Goal: Transaction & Acquisition: Purchase product/service

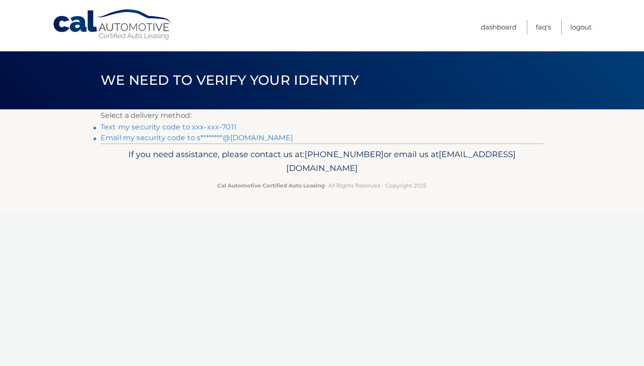
click at [218, 126] on link "Text my security code to xxx-xxx-7011" at bounding box center [169, 127] width 136 height 8
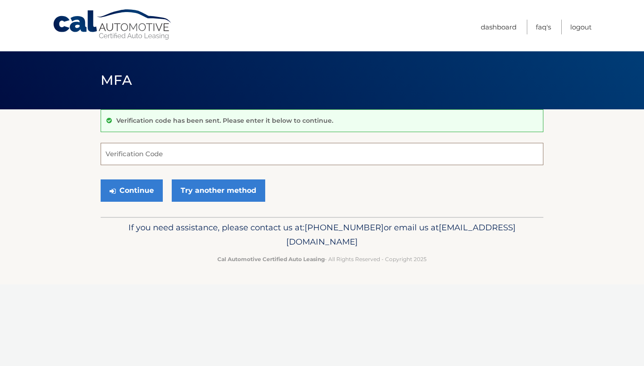
click at [223, 151] on input "Verification Code" at bounding box center [322, 154] width 442 height 22
type input "948657"
click at [138, 194] on button "Continue" at bounding box center [132, 191] width 62 height 22
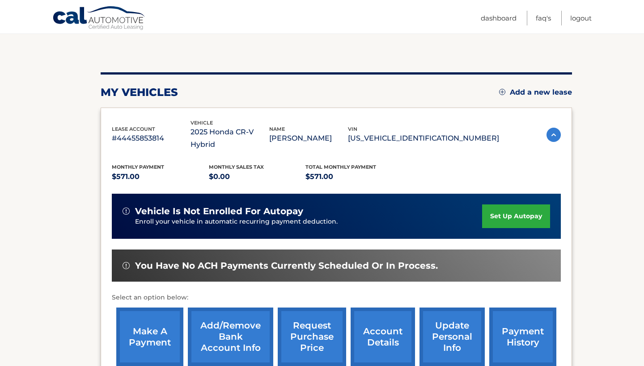
scroll to position [161, 0]
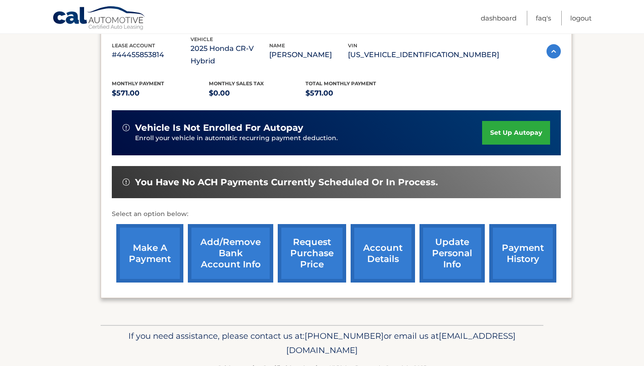
click at [141, 249] on link "make a payment" at bounding box center [149, 253] width 67 height 59
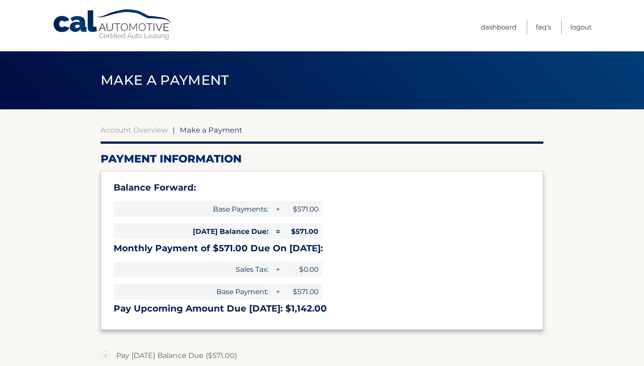
select select "MjY2ODc5YWQtNzM1MC00MWRmLWI5M2QtZjIxMDQ3OTEzZTE2"
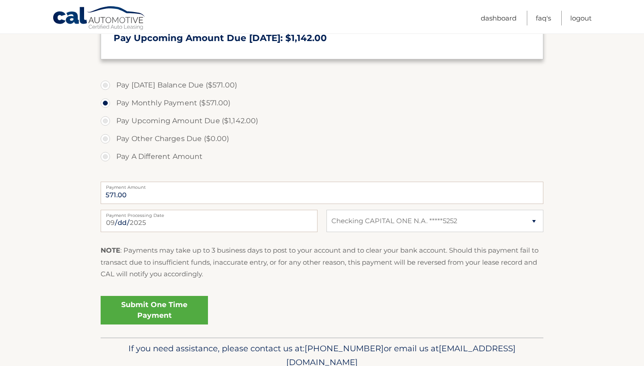
scroll to position [275, 0]
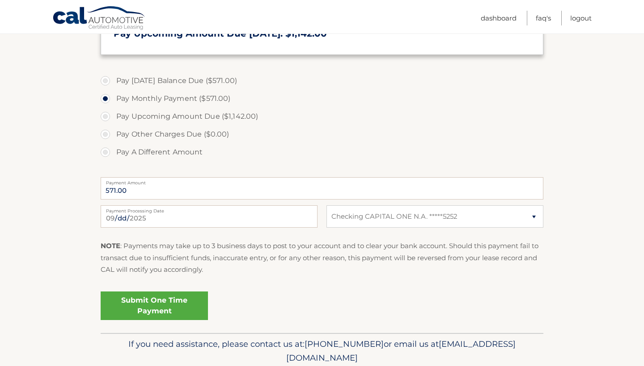
click at [139, 302] on link "Submit One Time Payment" at bounding box center [154, 306] width 107 height 29
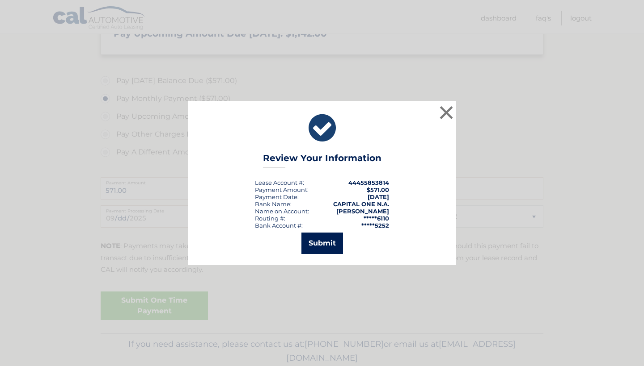
click at [326, 239] on button "Submit" at bounding box center [322, 243] width 42 height 21
